Goal: Information Seeking & Learning: Learn about a topic

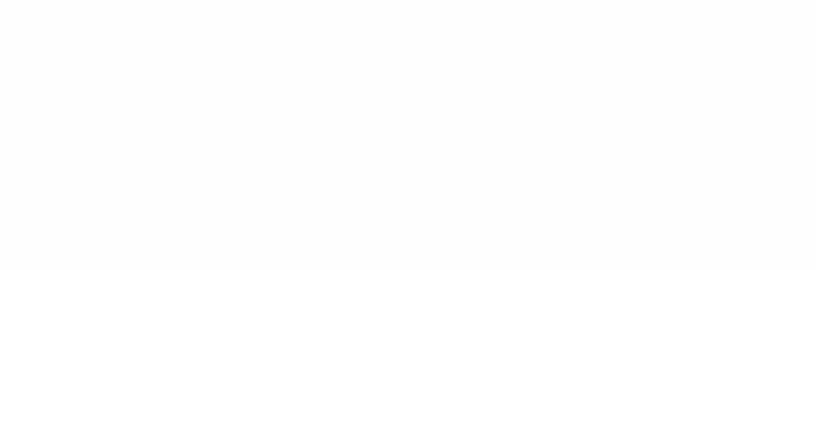
type input "******"
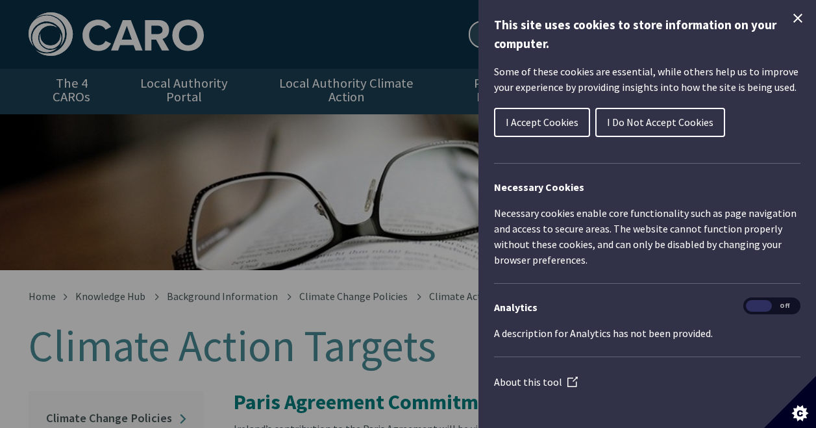
click at [790, 15] on icon "Close Cookie Control" at bounding box center [798, 18] width 16 height 16
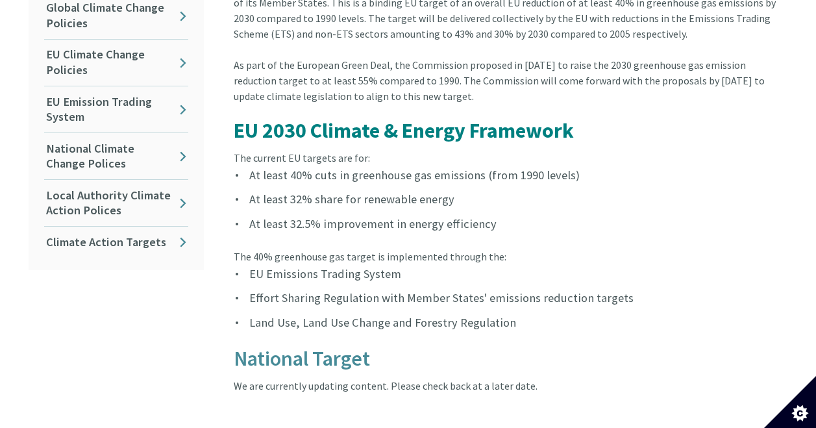
scroll to position [467, 0]
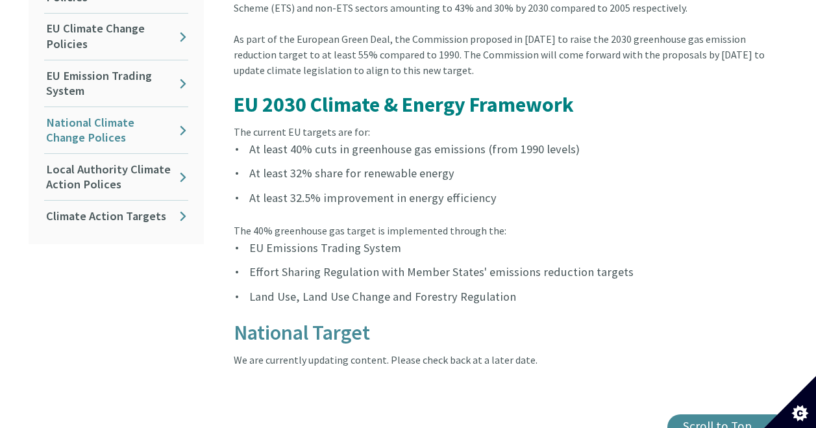
click at [182, 118] on link "National Climate Change Polices" at bounding box center [116, 130] width 144 height 46
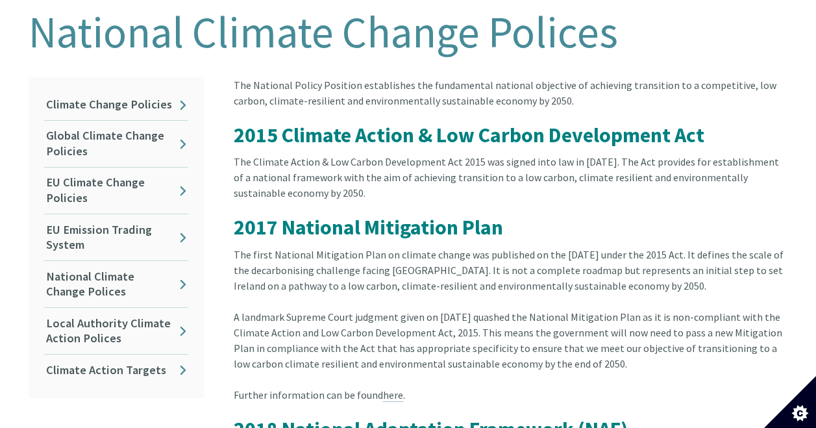
scroll to position [309, 0]
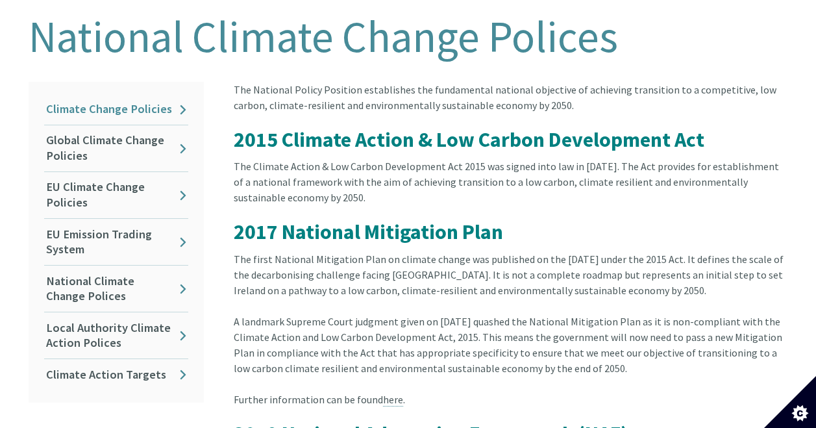
click at [184, 95] on link "Climate Change Policies" at bounding box center [116, 109] width 144 height 31
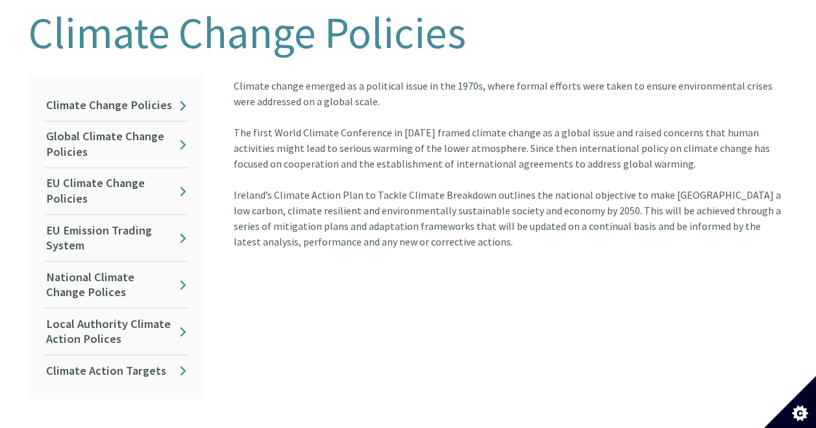
scroll to position [319, 0]
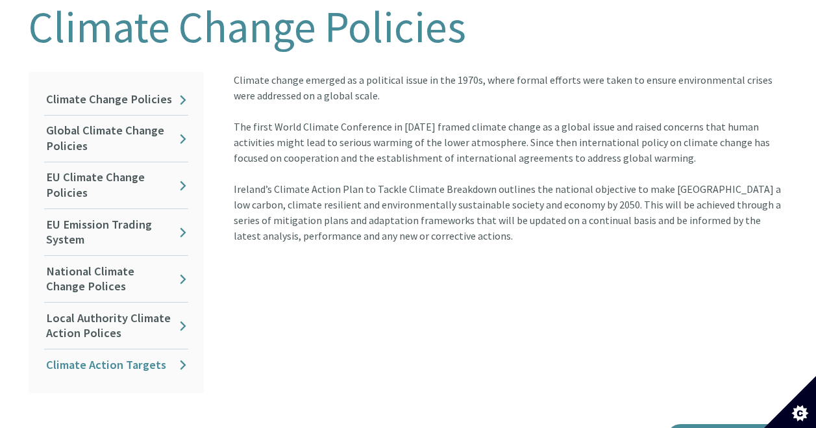
click at [179, 352] on link "Climate Action Targets" at bounding box center [116, 364] width 144 height 31
